Goal: Browse casually

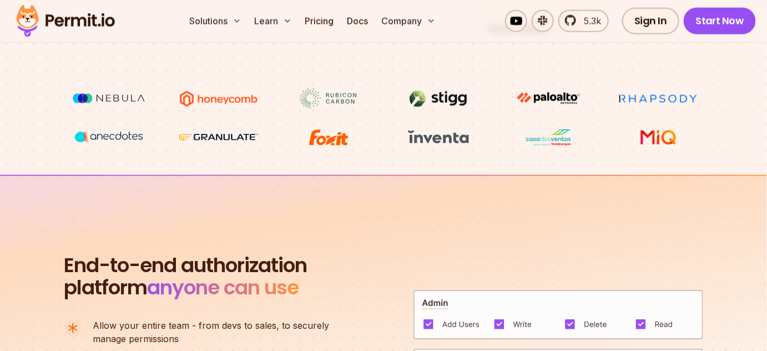
scroll to position [36, 0]
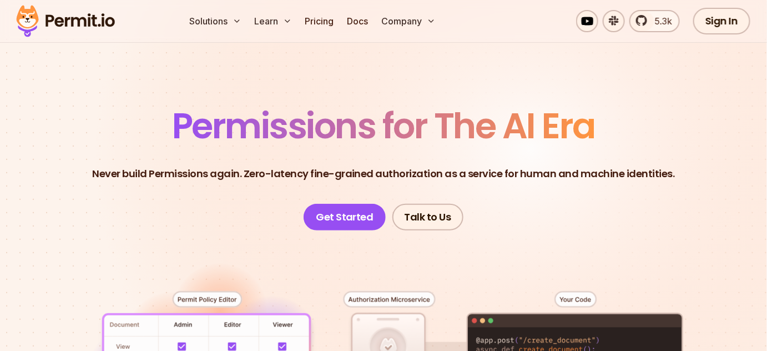
click at [466, 125] on span "Permissions for The AI Era" at bounding box center [383, 125] width 423 height 49
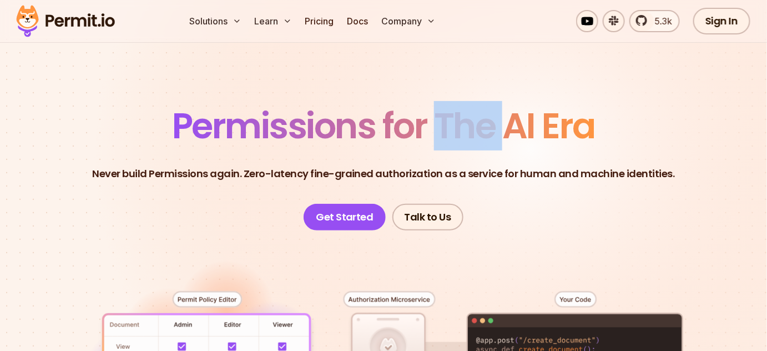
click at [466, 125] on span "Permissions for The AI Era" at bounding box center [383, 125] width 423 height 49
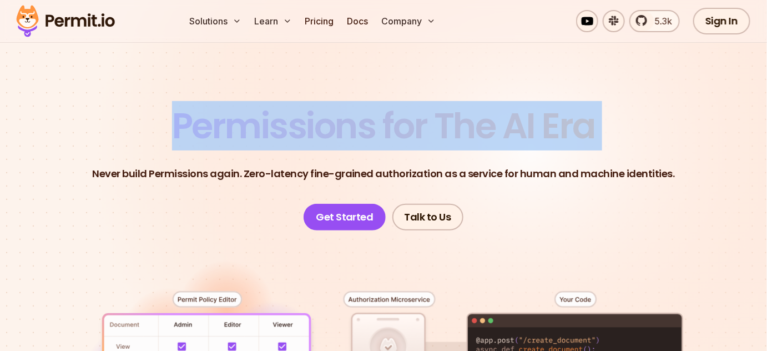
click at [466, 125] on span "Permissions for The AI Era" at bounding box center [383, 125] width 423 height 49
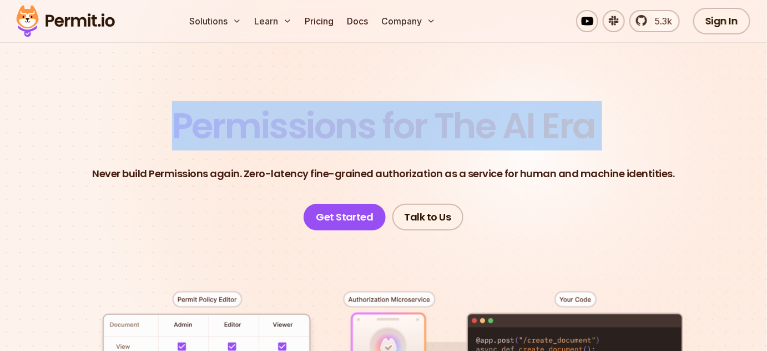
click at [466, 125] on span "Permissions for The AI Era" at bounding box center [383, 125] width 423 height 49
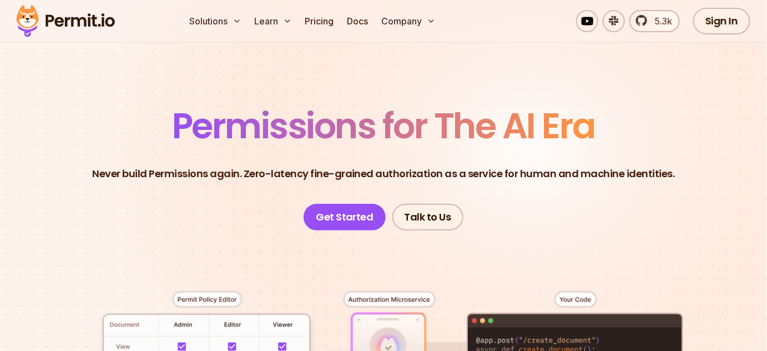
click at [466, 125] on span "Permissions for The AI Era" at bounding box center [383, 125] width 423 height 49
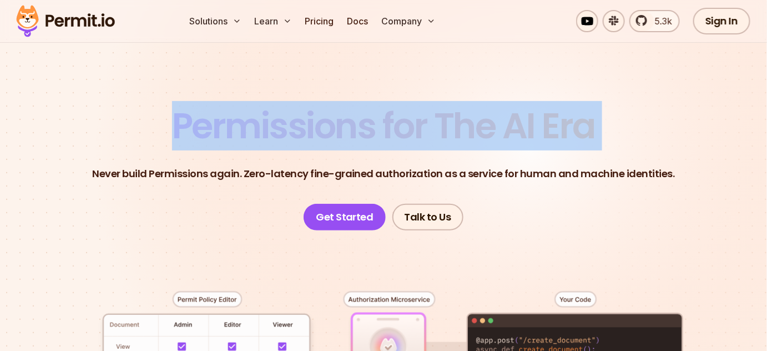
click at [466, 125] on span "Permissions for The AI Era" at bounding box center [383, 125] width 423 height 49
click at [204, 124] on span "Permissions for The AI Era" at bounding box center [383, 125] width 423 height 49
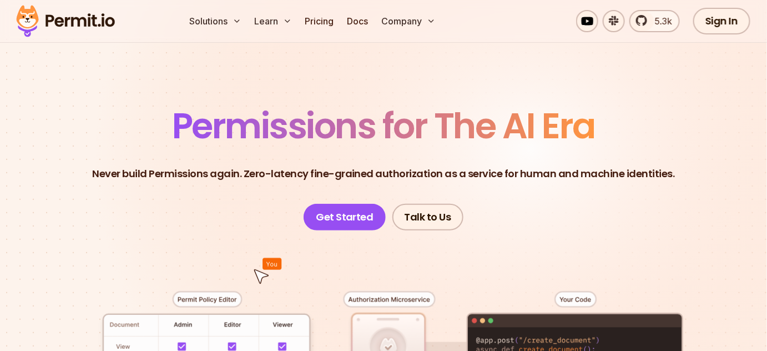
click at [204, 124] on span "Permissions for The AI Era" at bounding box center [383, 125] width 423 height 49
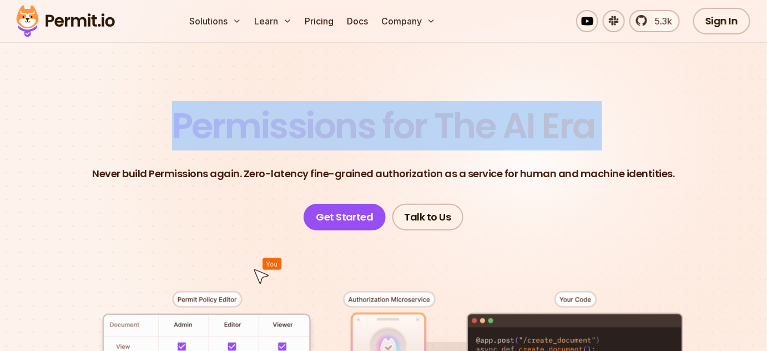
click at [204, 124] on span "Permissions for The AI Era" at bounding box center [383, 125] width 423 height 49
click at [115, 169] on p "Never build Permissions again. Zero-latency fine-grained authorization as a ser…" at bounding box center [383, 174] width 583 height 16
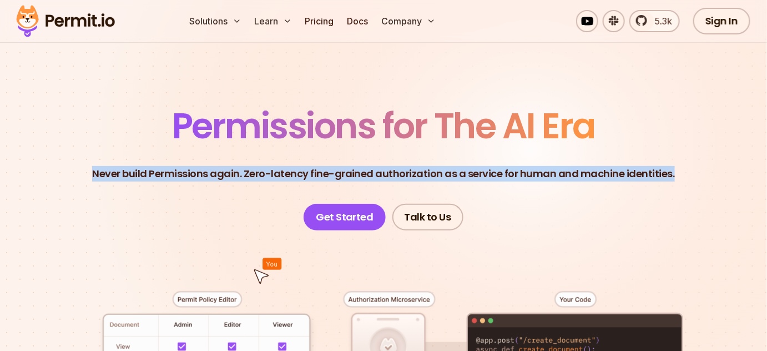
drag, startPoint x: 99, startPoint y: 170, endPoint x: 677, endPoint y: 173, distance: 577.8
click at [677, 173] on header "Permissions for The AI Era Never build Permissions again. Zero-latency fine-gra…" at bounding box center [384, 169] width 714 height 122
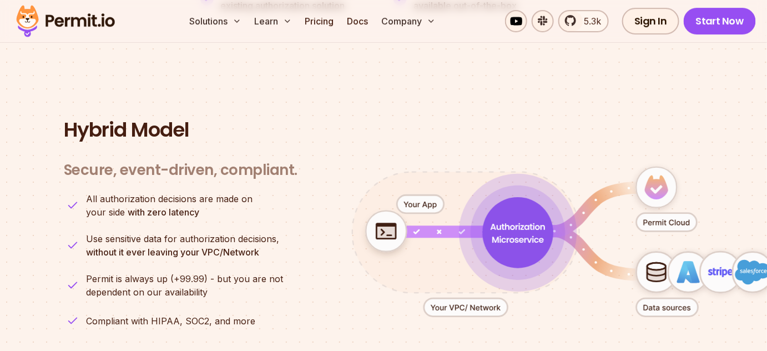
scroll to position [2720, 0]
